Goal: Information Seeking & Learning: Understand process/instructions

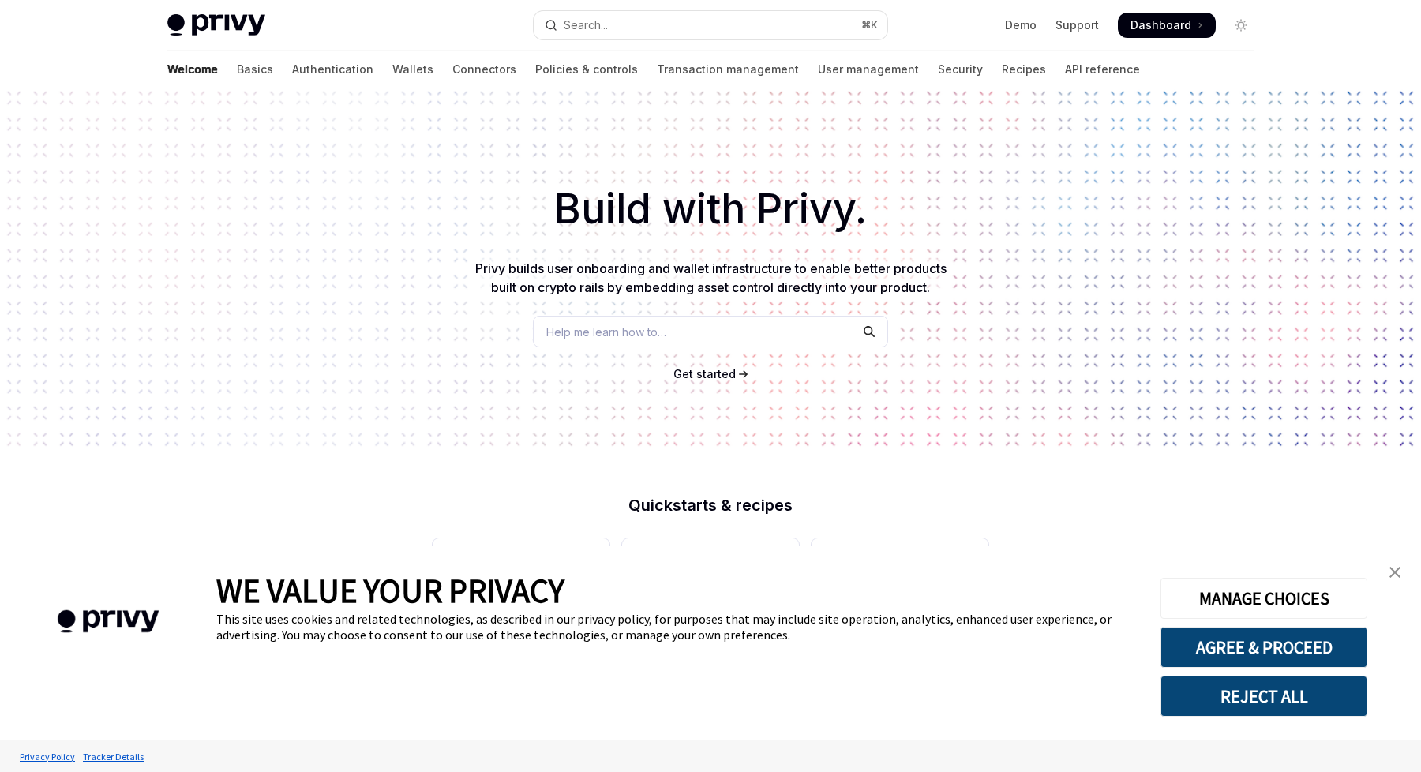
type textarea "*"
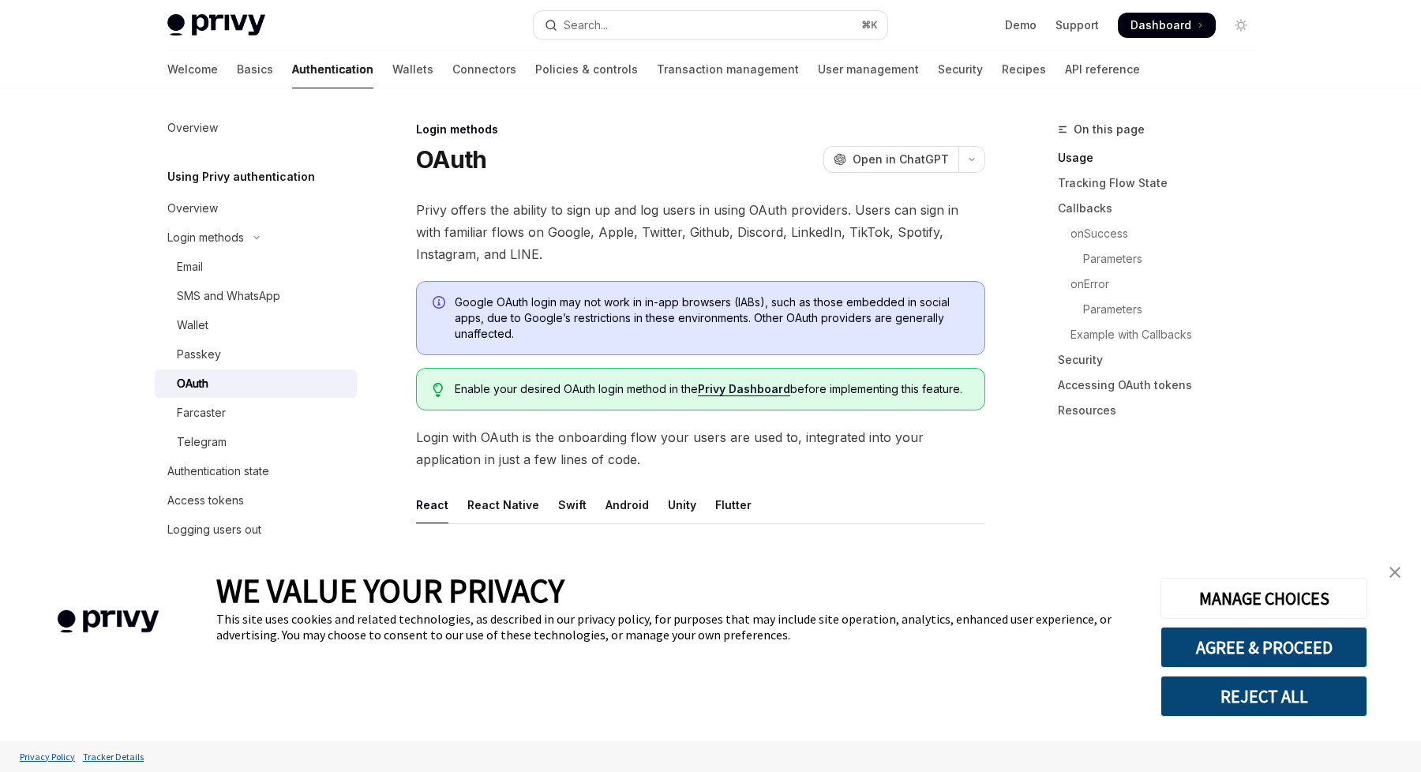
click at [1392, 574] on img "close banner" at bounding box center [1394, 572] width 11 height 11
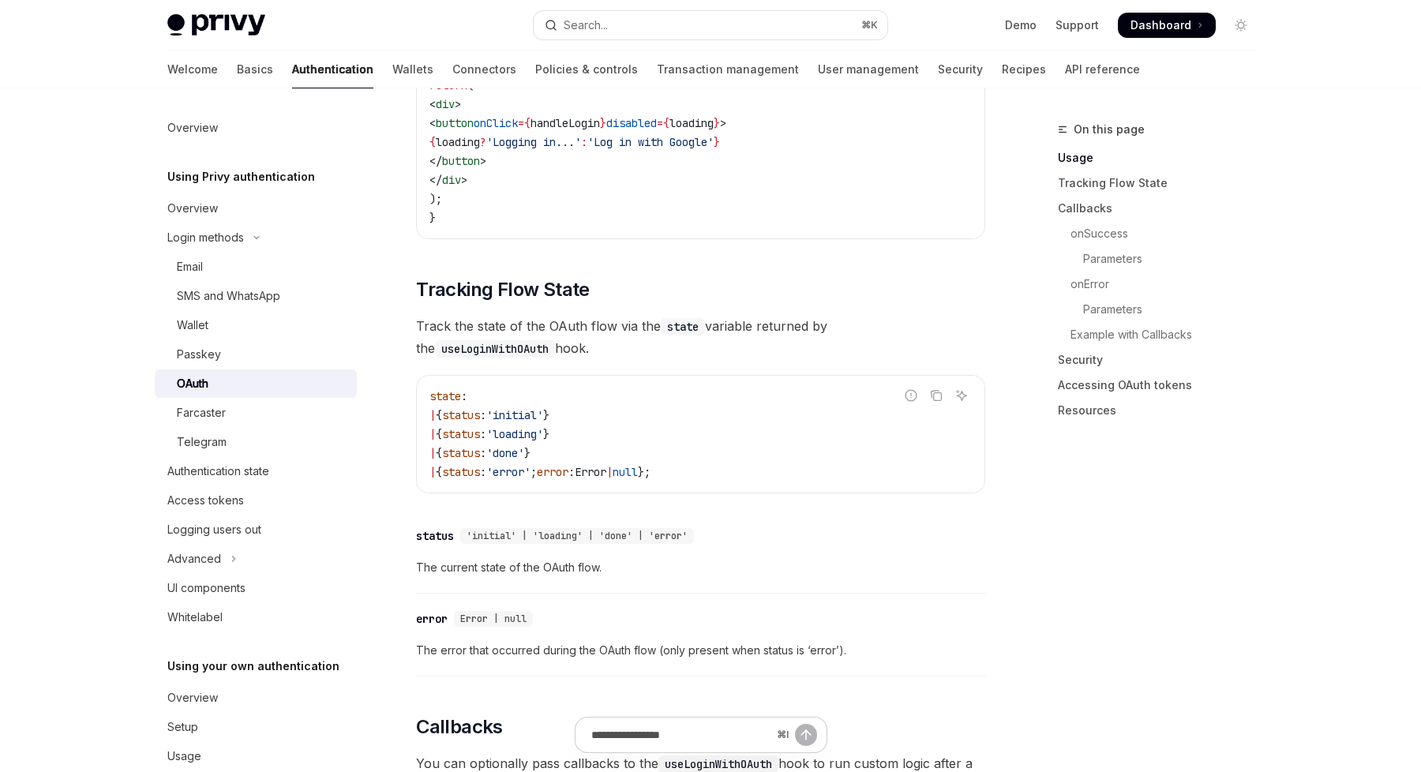
scroll to position [1322, 0]
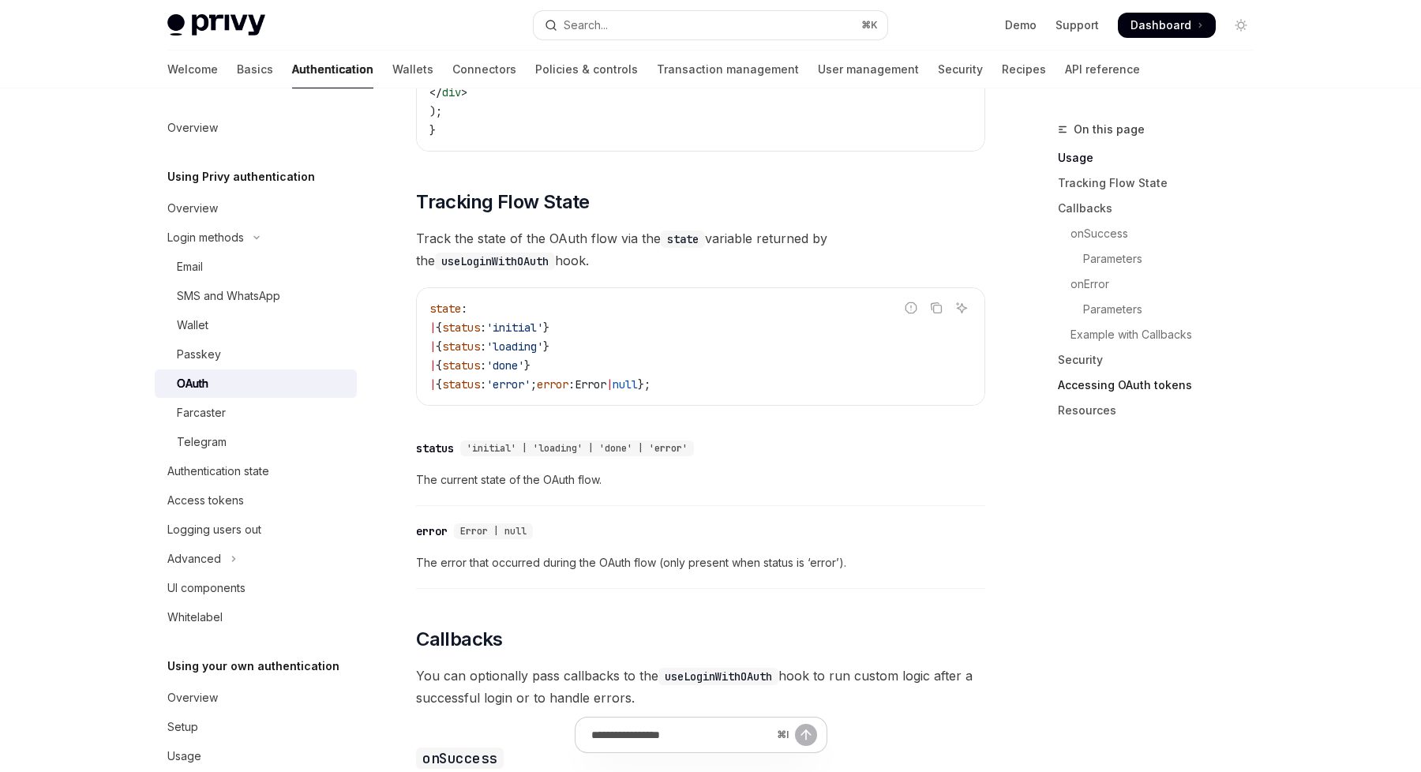
click at [1175, 388] on link "Accessing OAuth tokens" at bounding box center [1162, 385] width 208 height 25
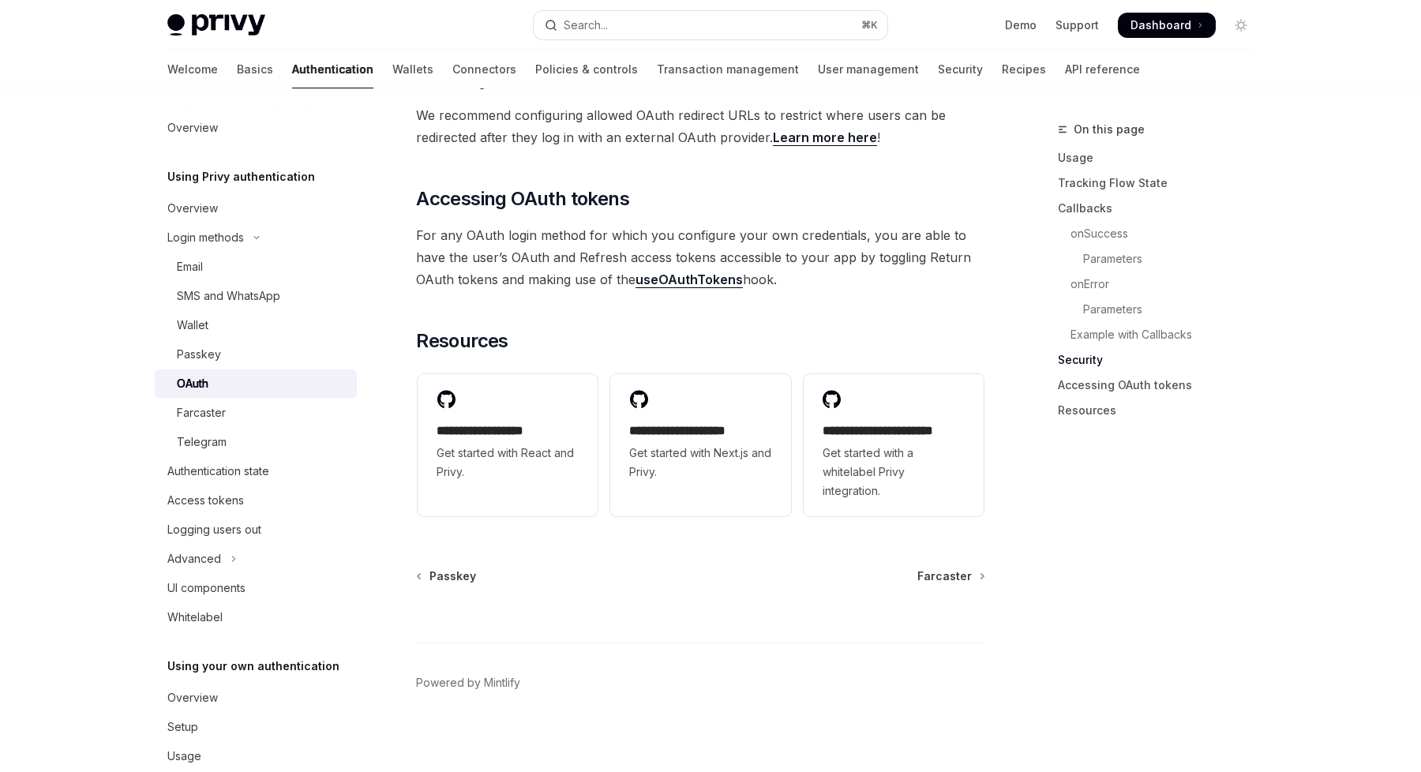
scroll to position [3419, 0]
click at [655, 271] on link "useOAuthTokens" at bounding box center [688, 279] width 107 height 17
type textarea "*"
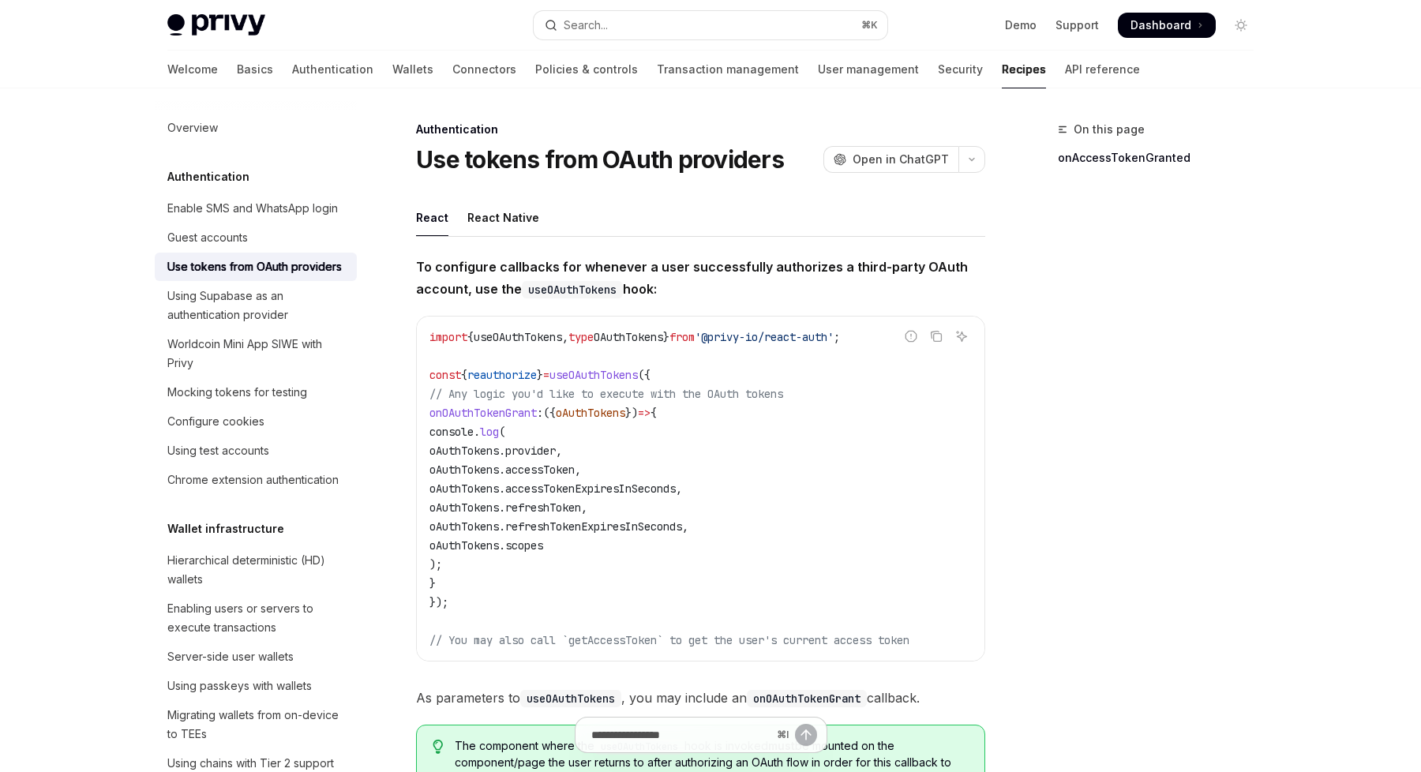
click at [1107, 377] on div "On this page onAccessTokenGranted" at bounding box center [1146, 446] width 240 height 652
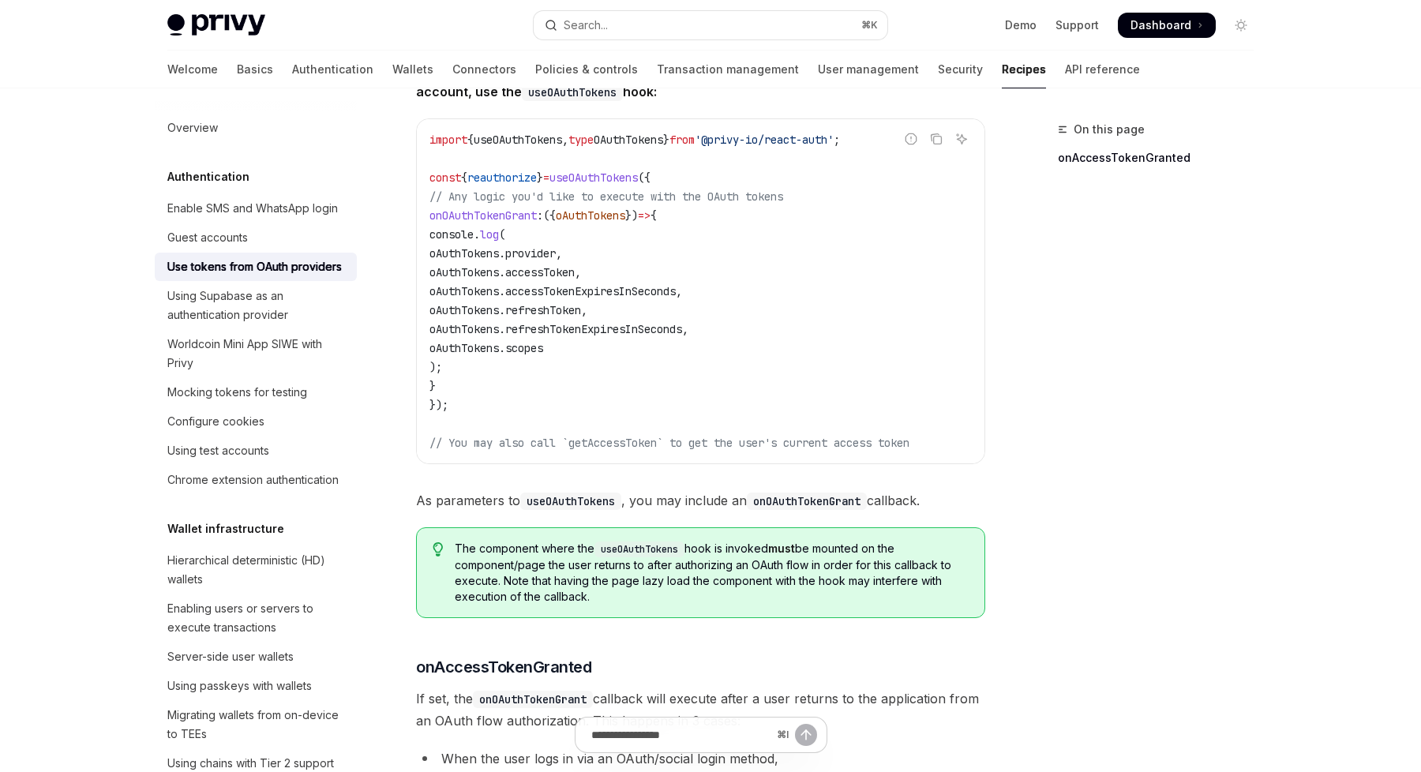
scroll to position [198, 0]
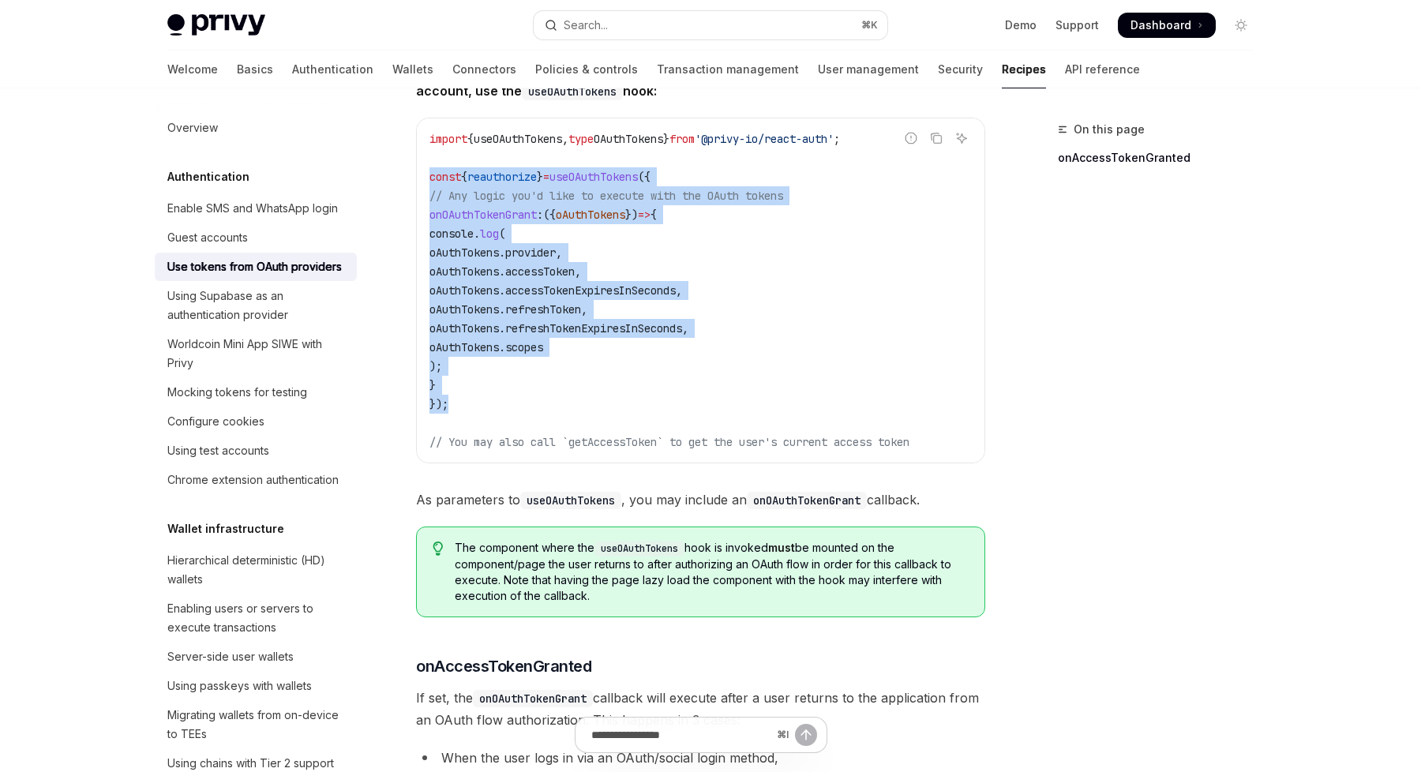
drag, startPoint x: 451, startPoint y: 407, endPoint x: 431, endPoint y: 185, distance: 221.9
click at [431, 185] on code "import { useOAuthTokens , type OAuthTokens } from '@privy-io/react-auth' ; cons…" at bounding box center [700, 290] width 542 height 322
copy code "const { reauthorize } = useOAuthTokens ({ // Any logic you'd like to execute wi…"
